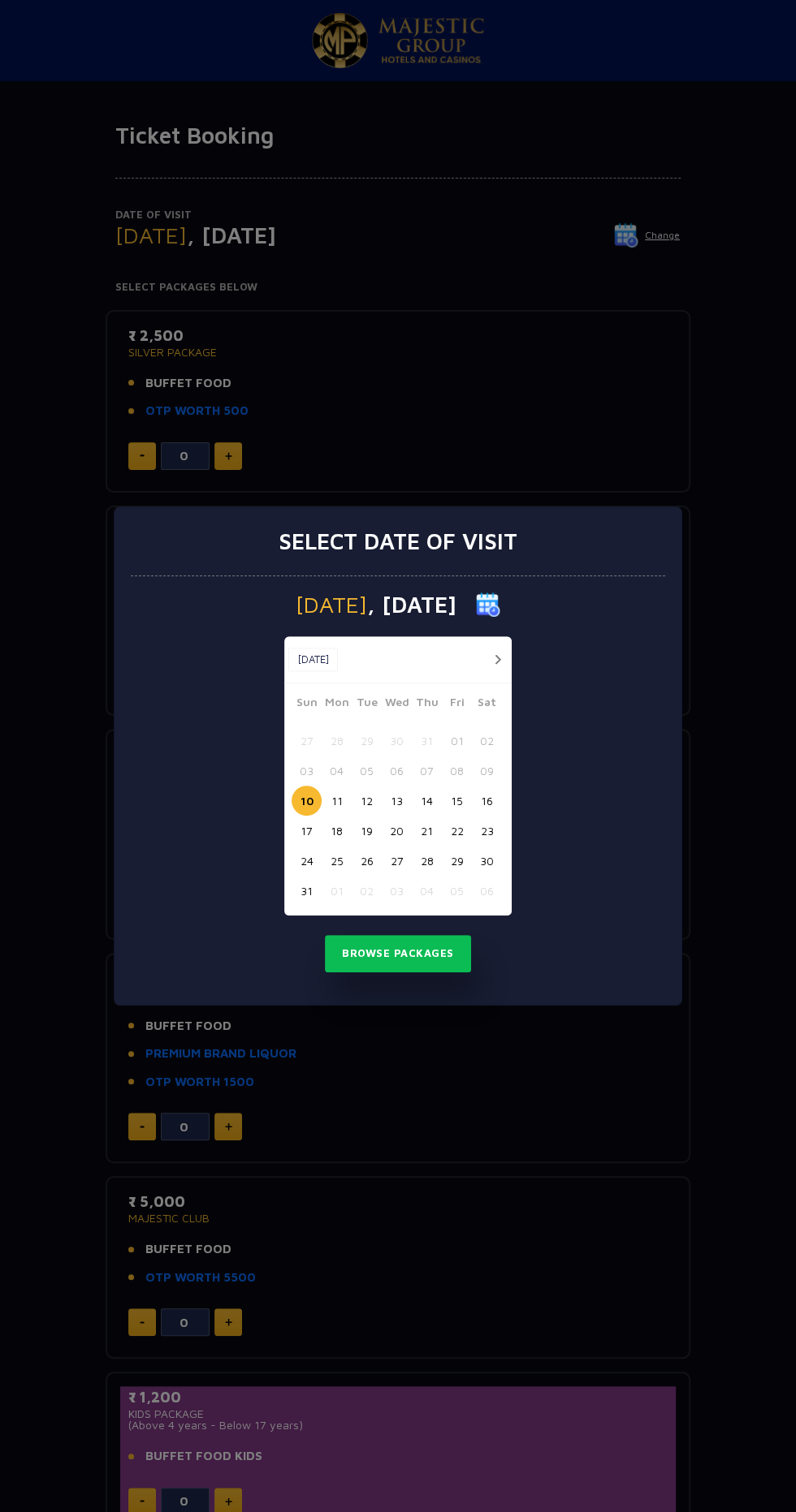
click at [497, 659] on button "button" at bounding box center [497, 659] width 20 height 20
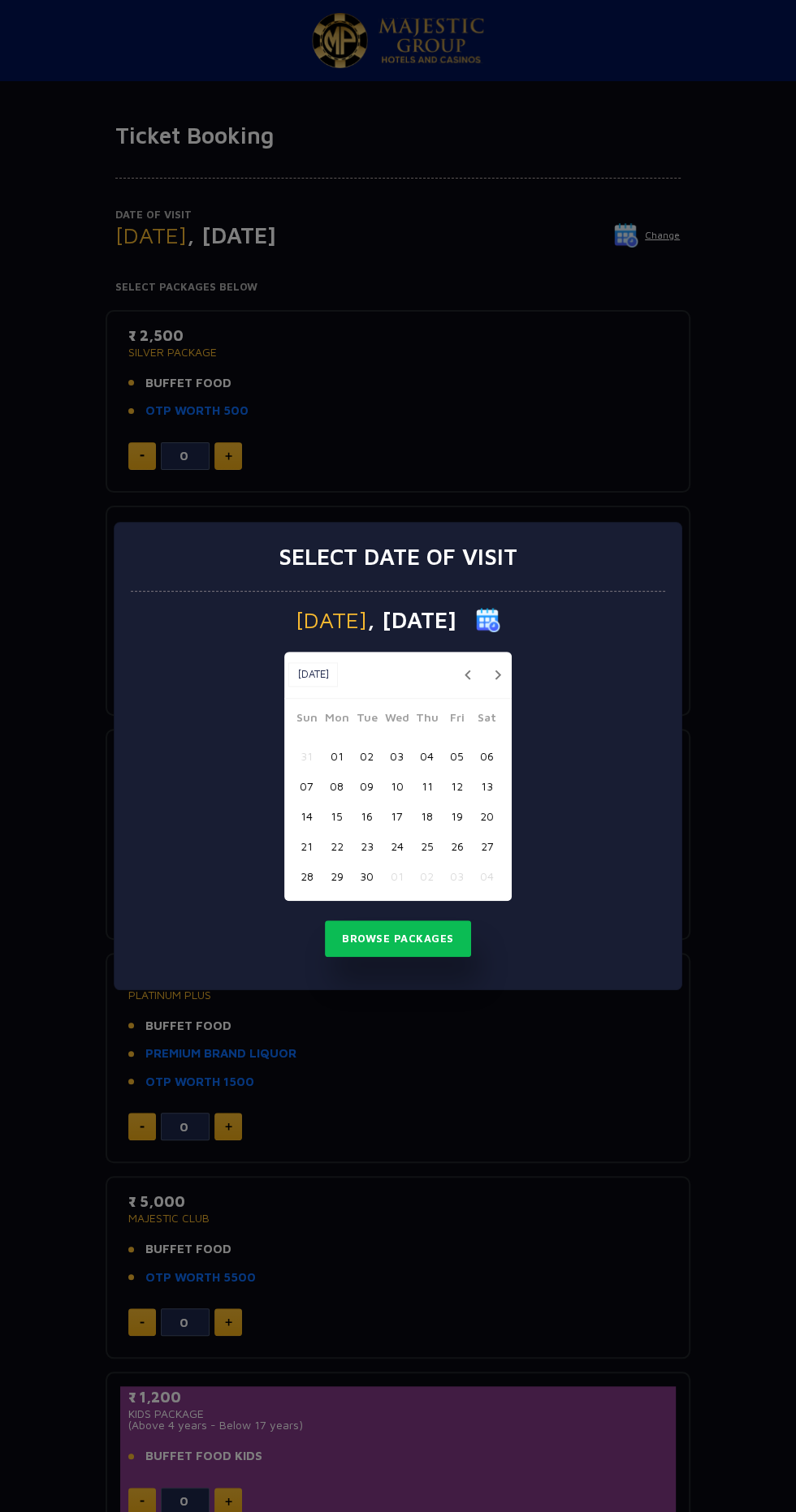
click at [497, 674] on button "button" at bounding box center [497, 674] width 20 height 20
click at [466, 774] on div "05 06 07 08 09 10 11" at bounding box center [398, 786] width 213 height 30
click at [330, 788] on button "06" at bounding box center [337, 786] width 30 height 30
click at [435, 935] on button "Browse Packages" at bounding box center [398, 939] width 146 height 37
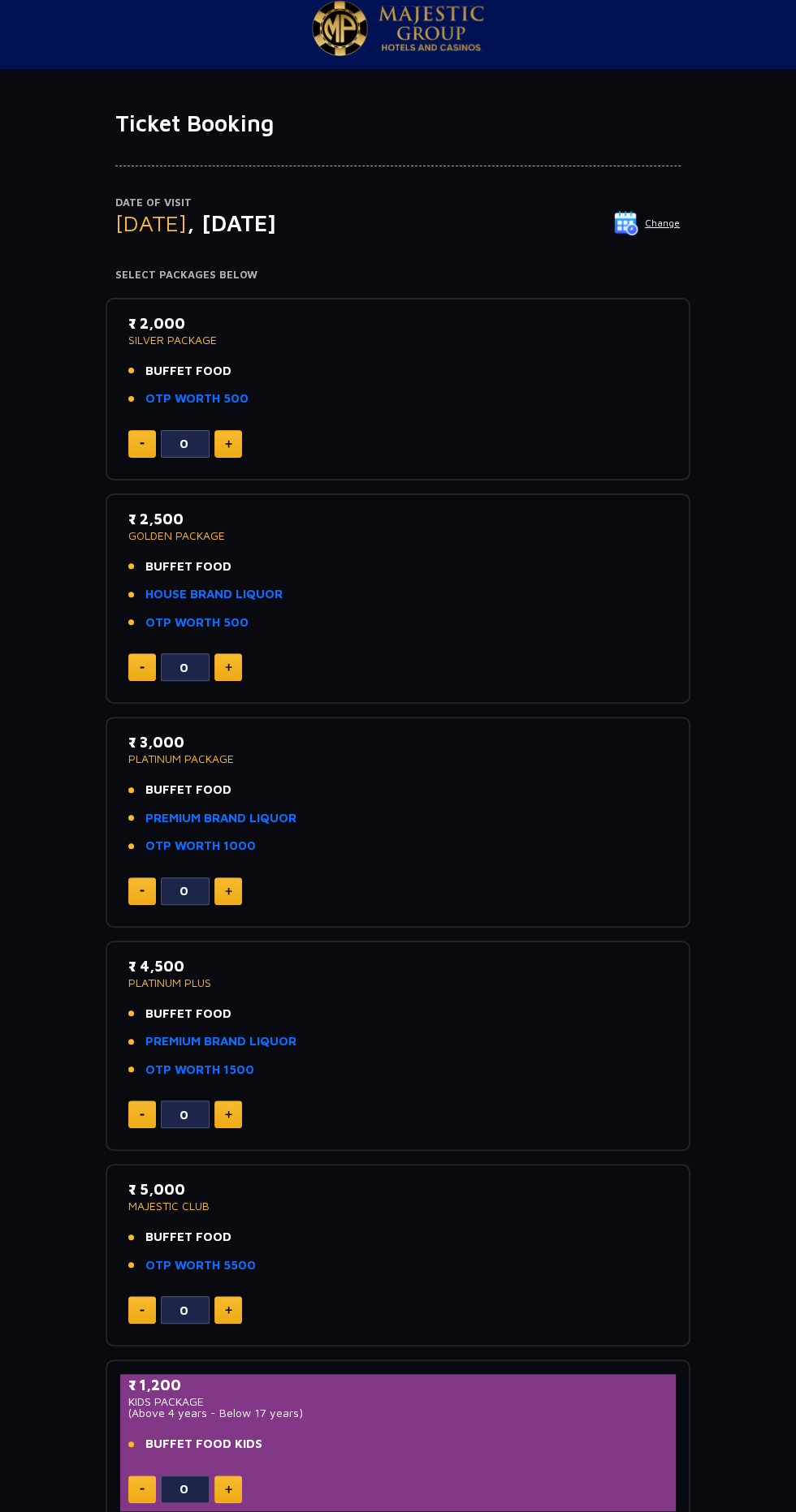
scroll to position [15, 0]
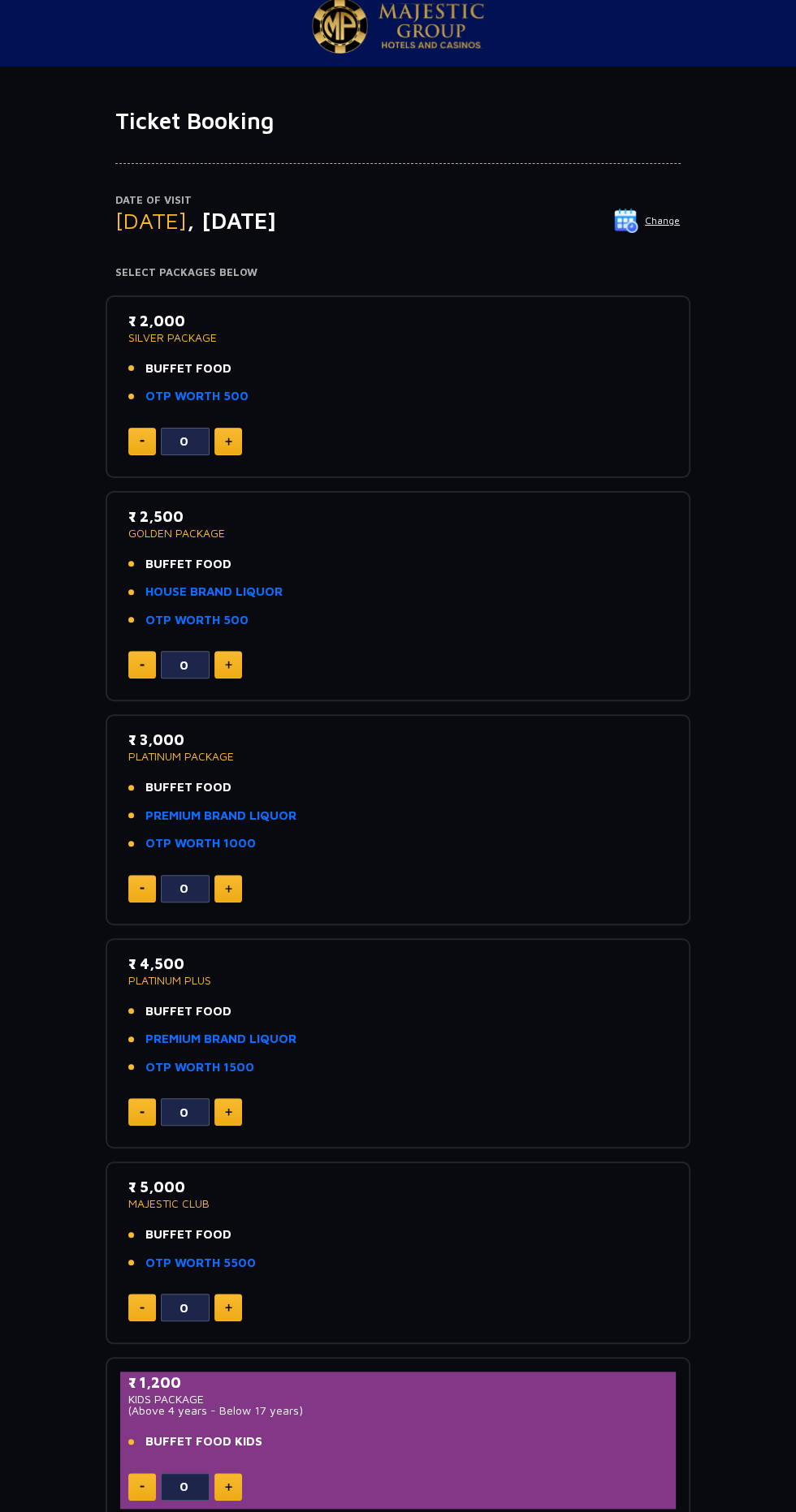
click at [228, 886] on img at bounding box center [229, 888] width 7 height 8
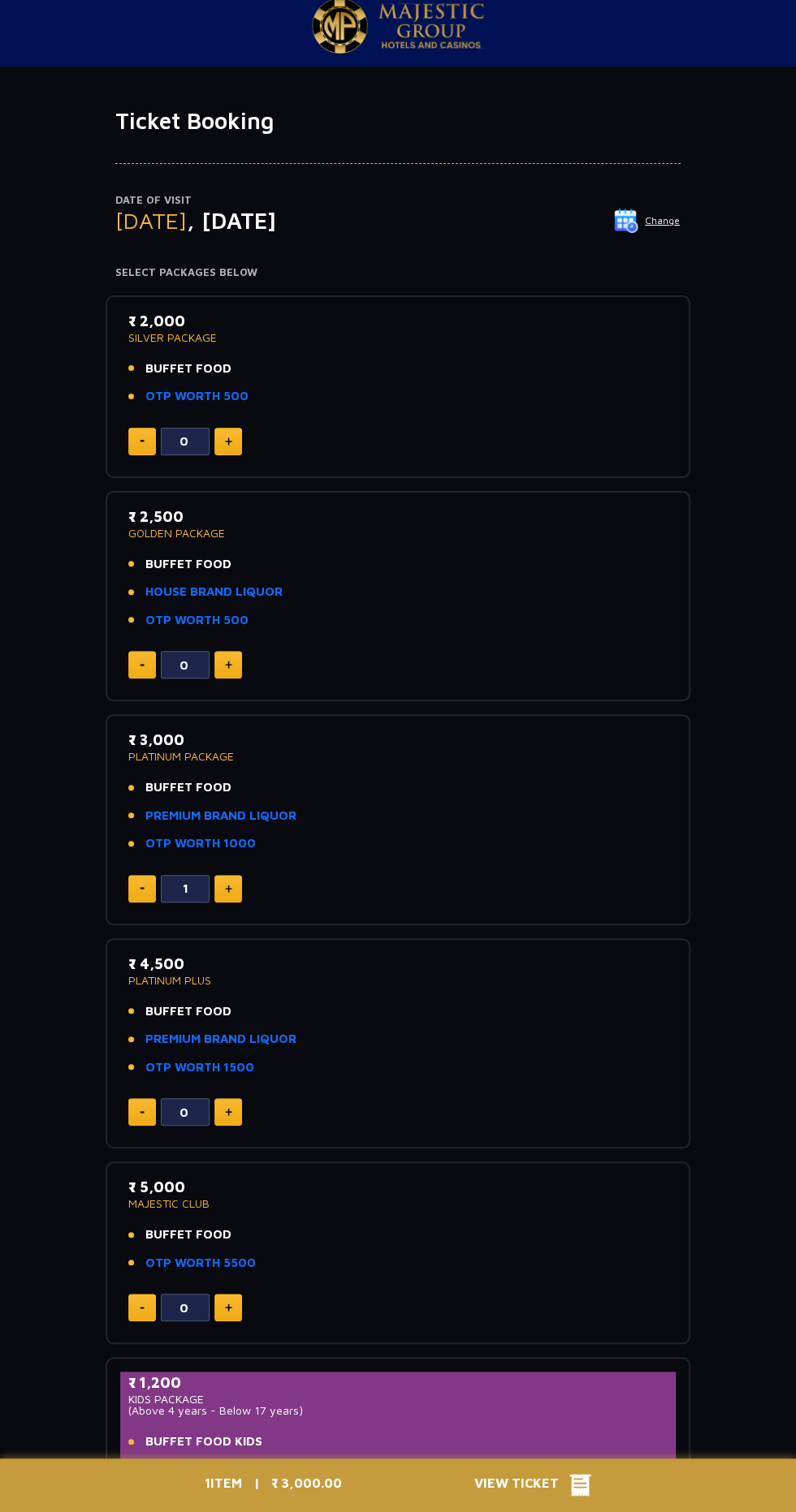
click at [228, 886] on img at bounding box center [229, 888] width 7 height 8
click at [142, 887] on img at bounding box center [142, 888] width 5 height 3
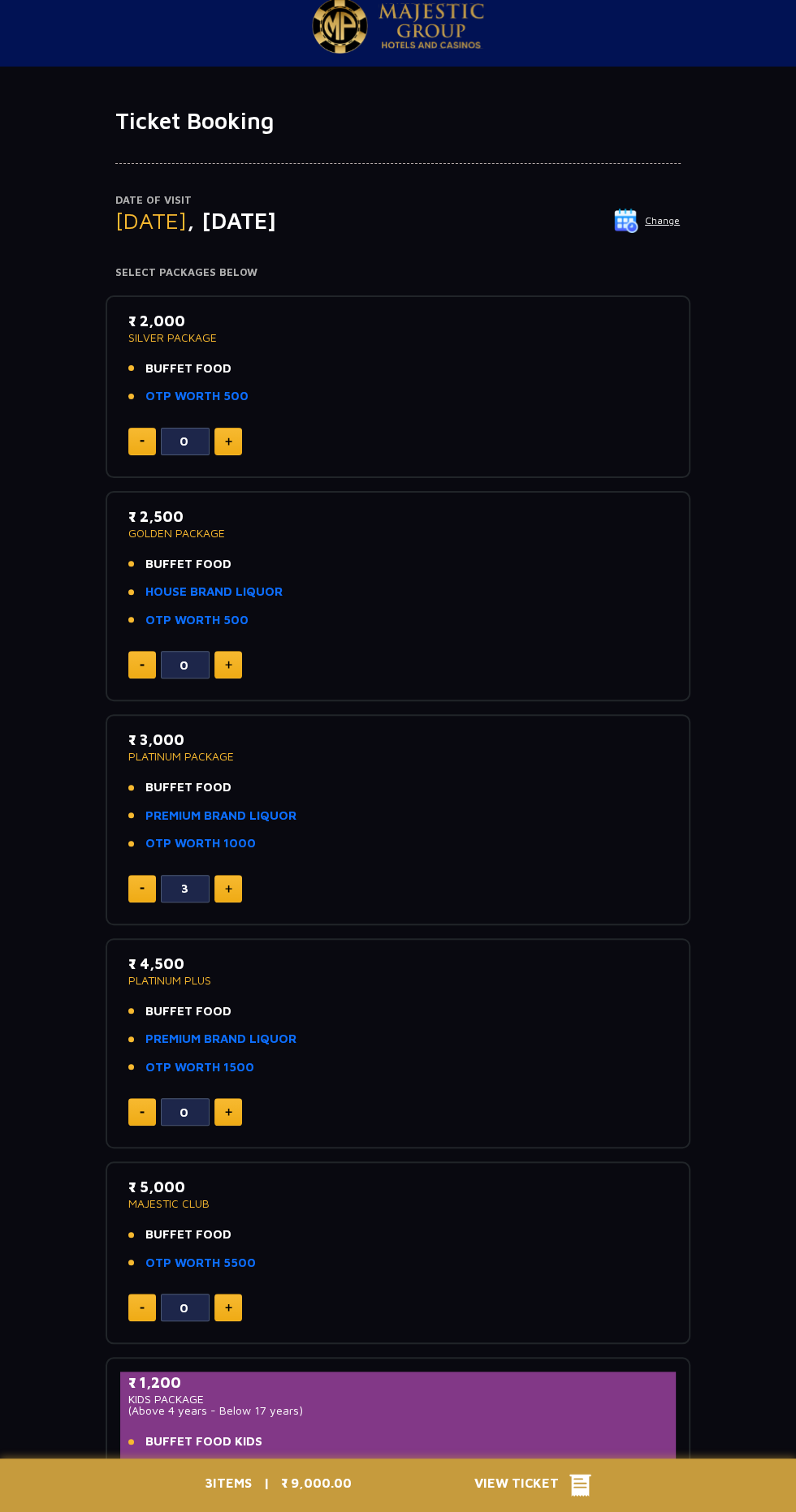
type input "2"
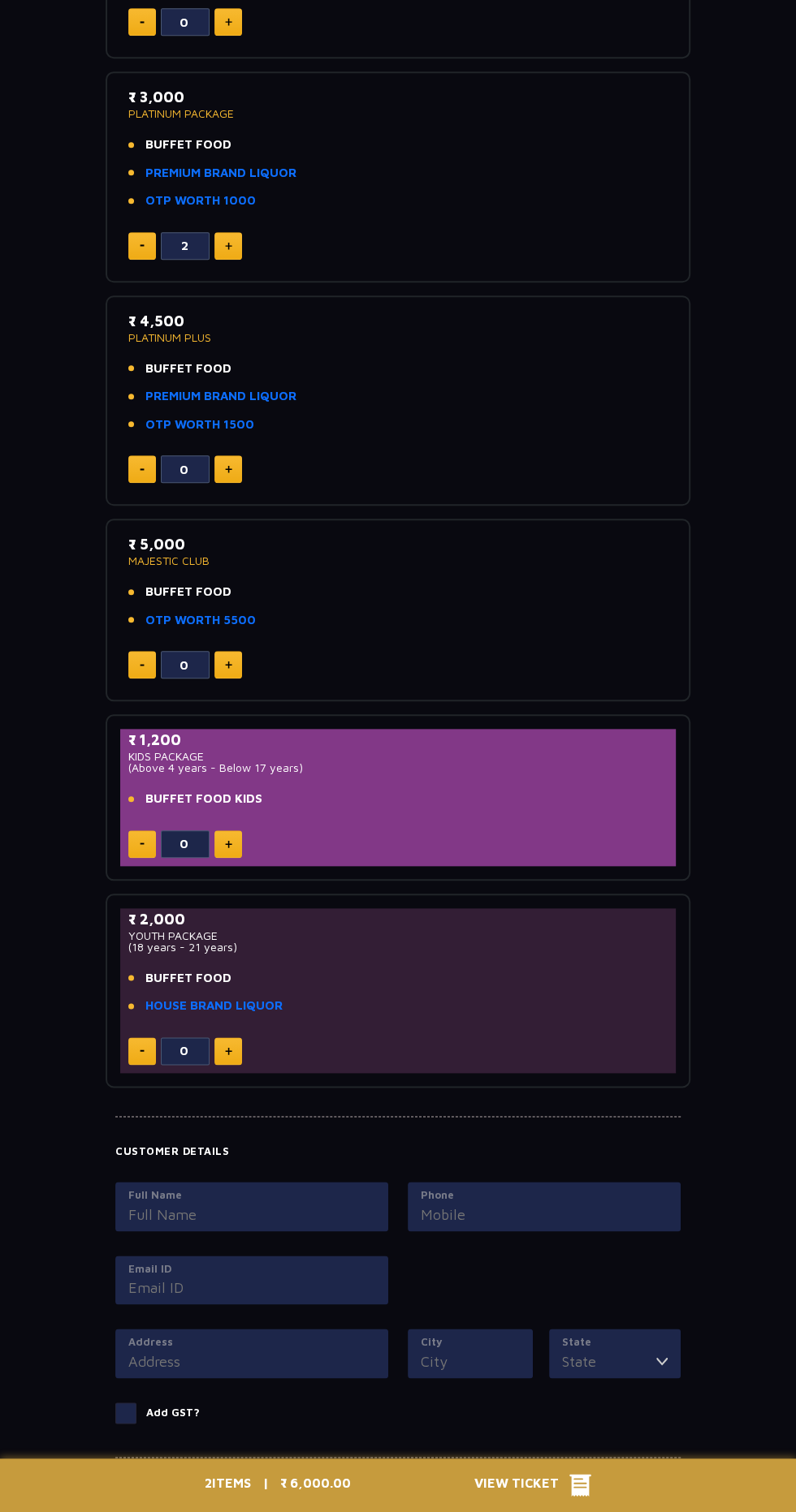
scroll to position [0, 0]
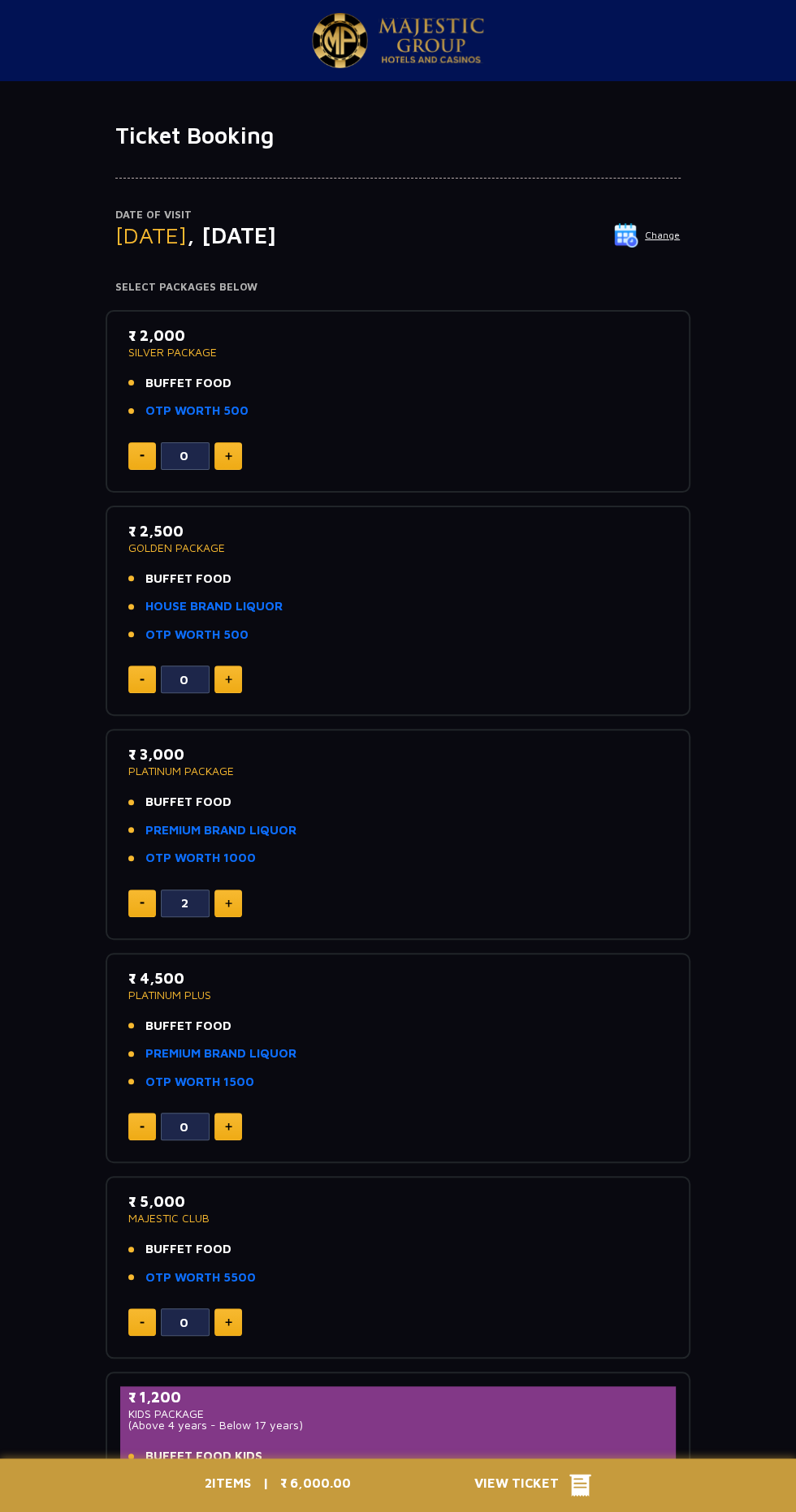
click at [227, 680] on img at bounding box center [229, 679] width 7 height 8
click at [229, 675] on img at bounding box center [229, 679] width 7 height 8
click at [228, 679] on img at bounding box center [229, 679] width 7 height 8
click at [225, 675] on img at bounding box center [229, 679] width 7 height 8
click at [228, 679] on img at bounding box center [229, 679] width 7 height 8
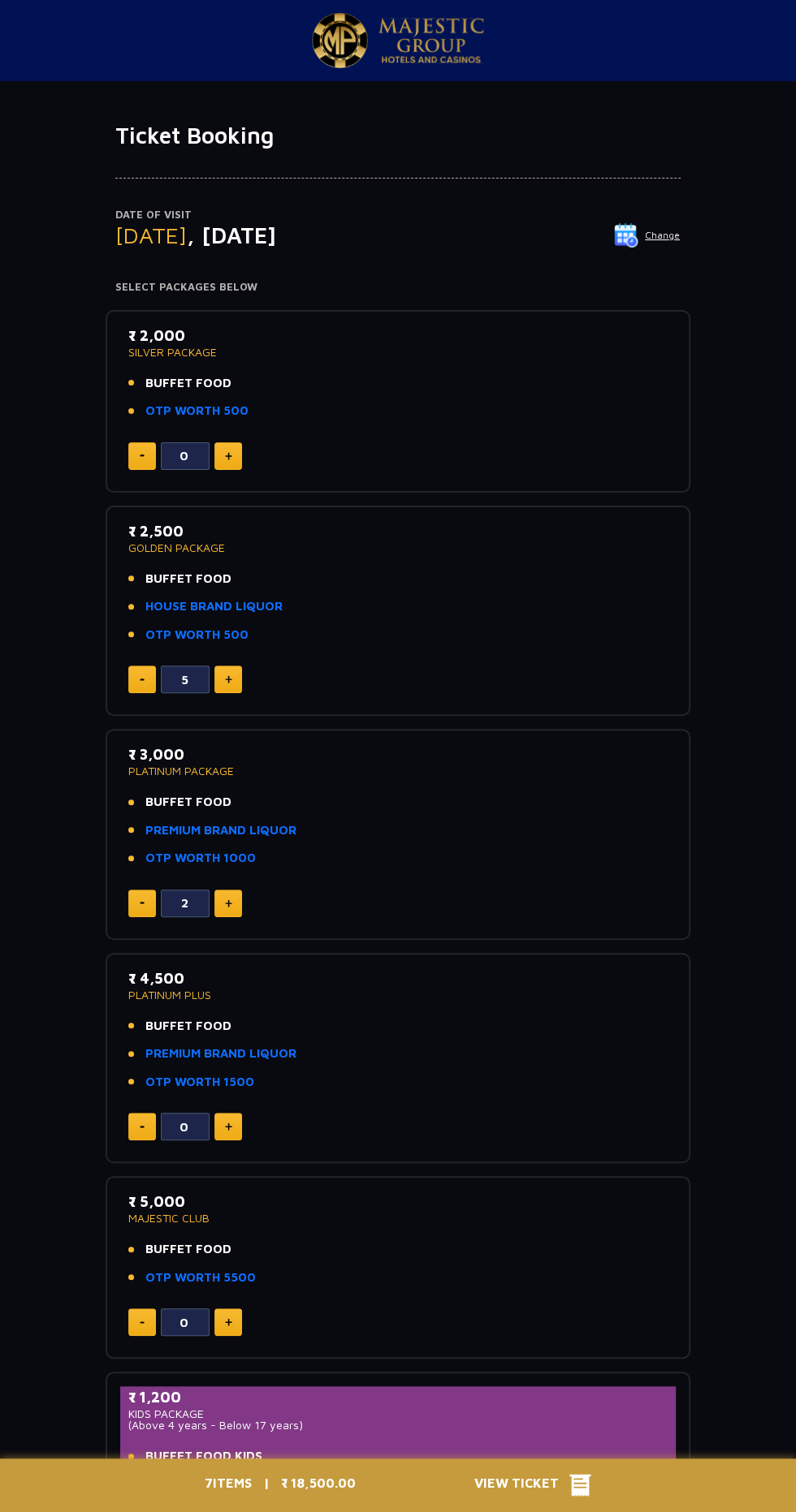
click at [142, 679] on img at bounding box center [142, 680] width 5 height 3
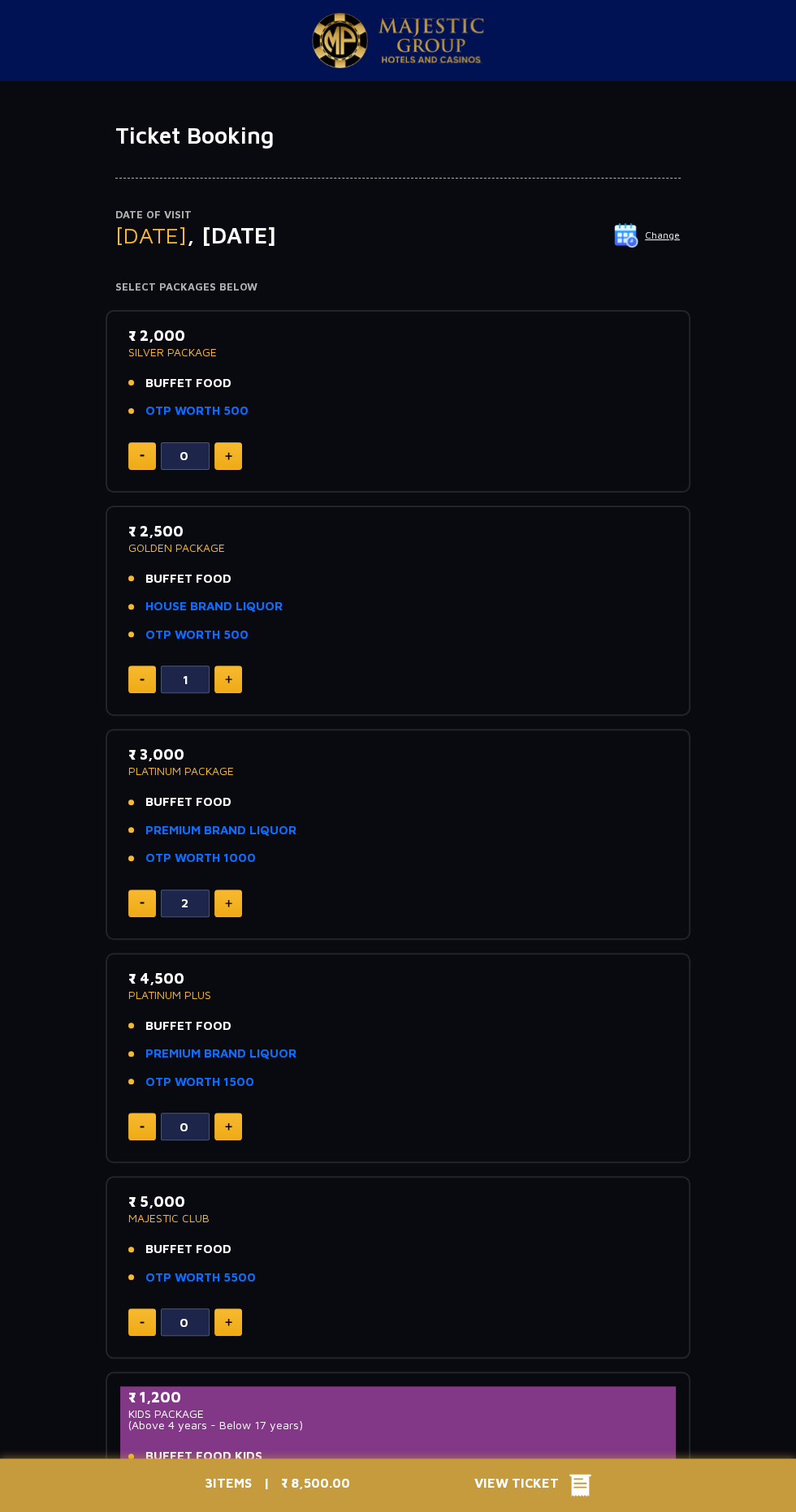
type input "0"
click at [142, 679] on img at bounding box center [142, 680] width 5 height 3
click at [228, 902] on img at bounding box center [229, 903] width 7 height 8
click at [229, 900] on img at bounding box center [229, 903] width 7 height 8
click at [228, 902] on img at bounding box center [229, 903] width 7 height 8
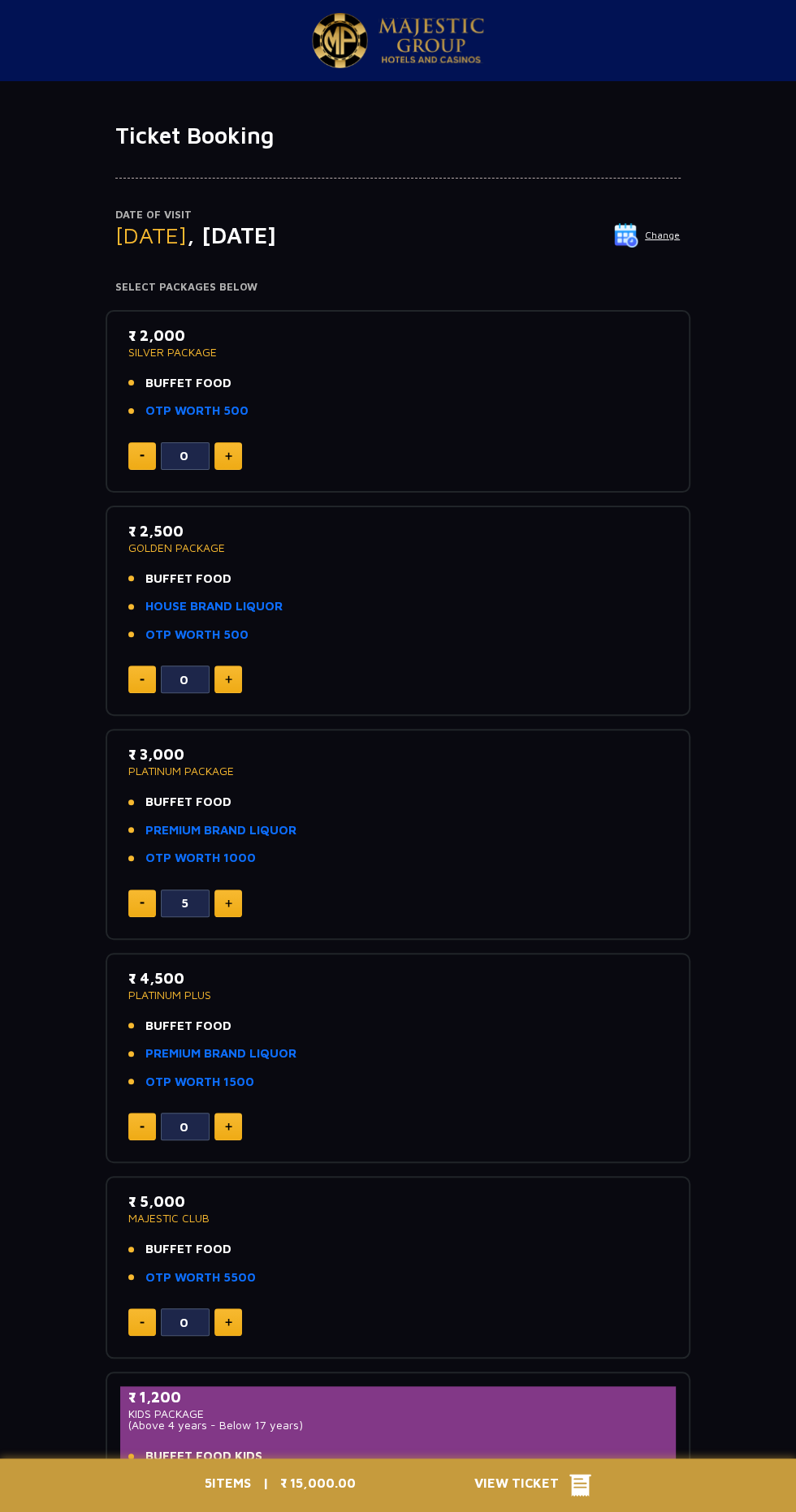
click at [228, 902] on img at bounding box center [229, 903] width 7 height 8
type input "7"
click at [228, 454] on img at bounding box center [229, 455] width 7 height 8
click at [142, 454] on img at bounding box center [142, 455] width 5 height 3
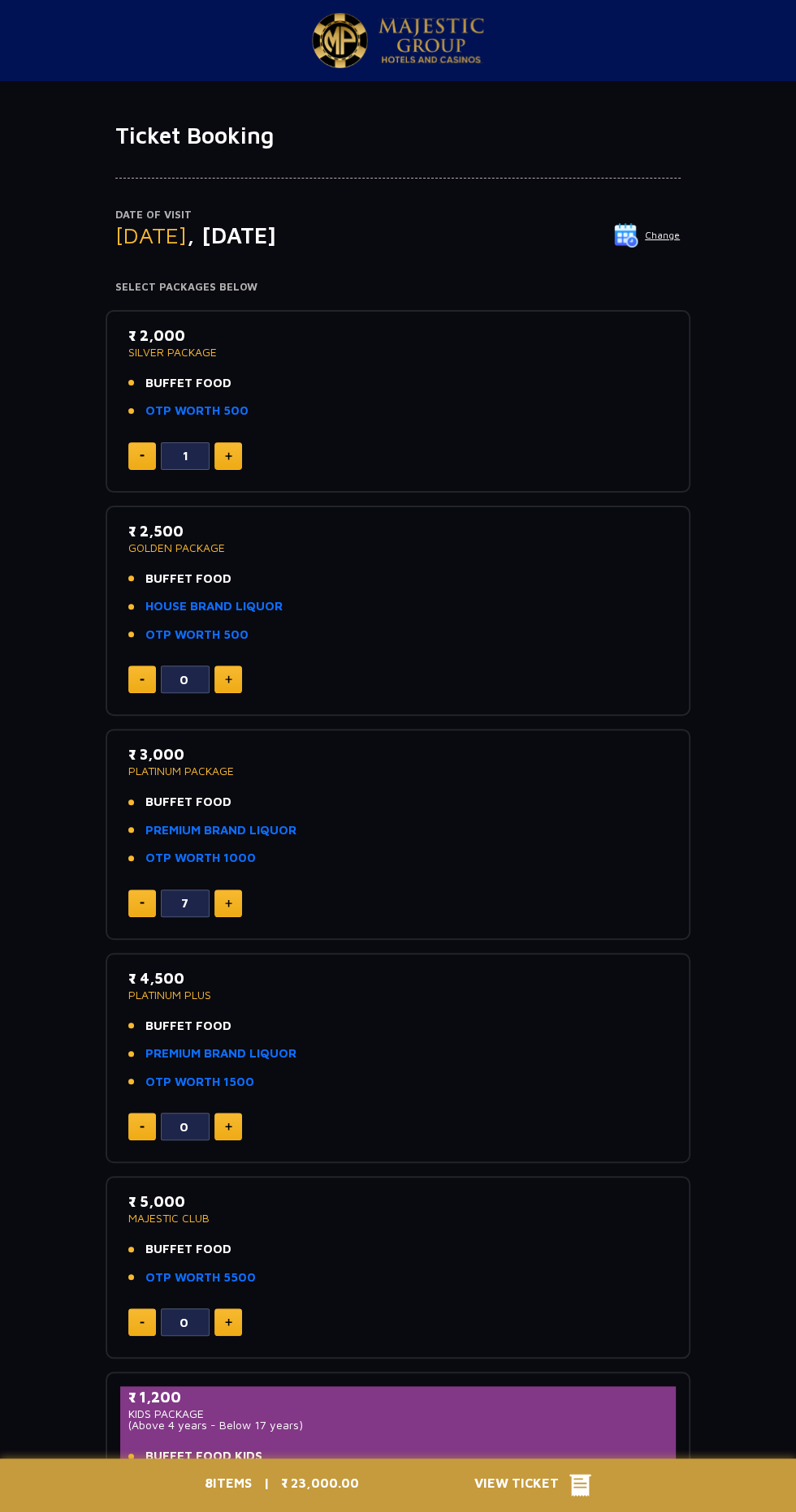
type input "0"
click at [228, 902] on img at bounding box center [229, 903] width 7 height 8
type input "8"
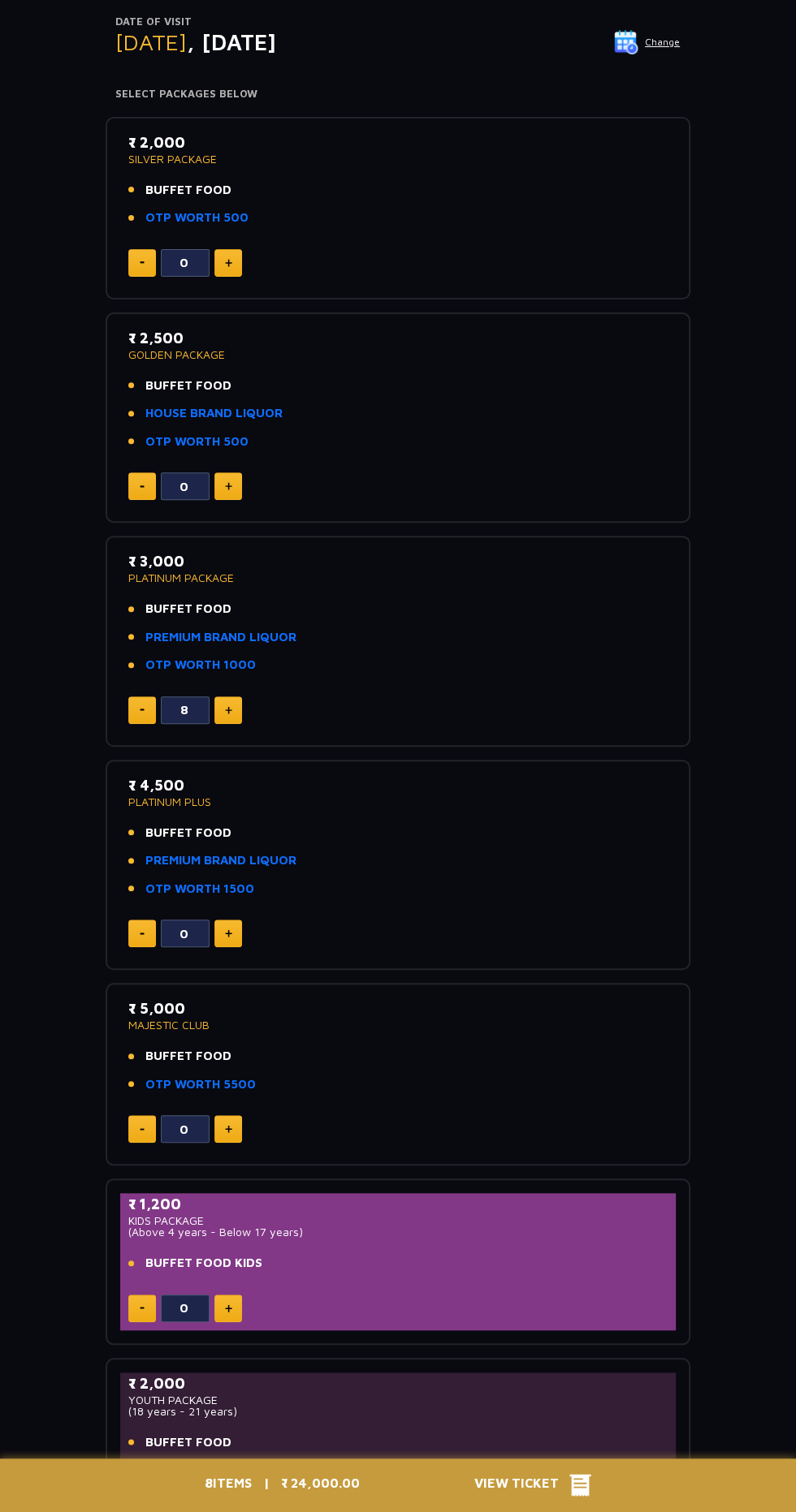
scroll to position [202, 0]
